Goal: Information Seeking & Learning: Learn about a topic

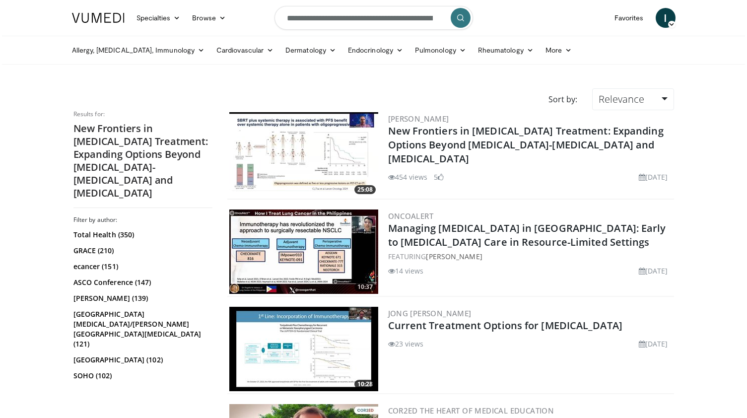
scroll to position [28, 0]
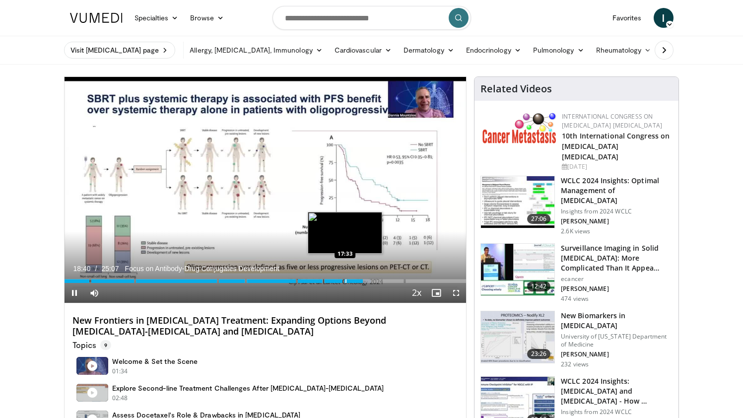
click at [346, 280] on div "Progress Bar" at bounding box center [346, 281] width 1 height 4
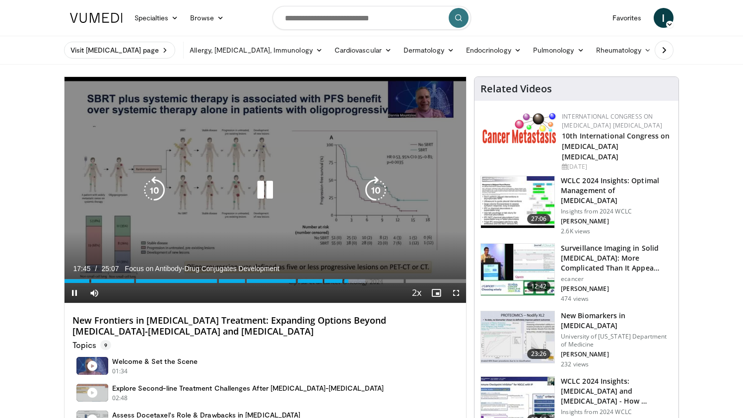
click at [301, 246] on div "10 seconds Tap to unmute" at bounding box center [266, 190] width 402 height 226
